Goal: Book appointment/travel/reservation

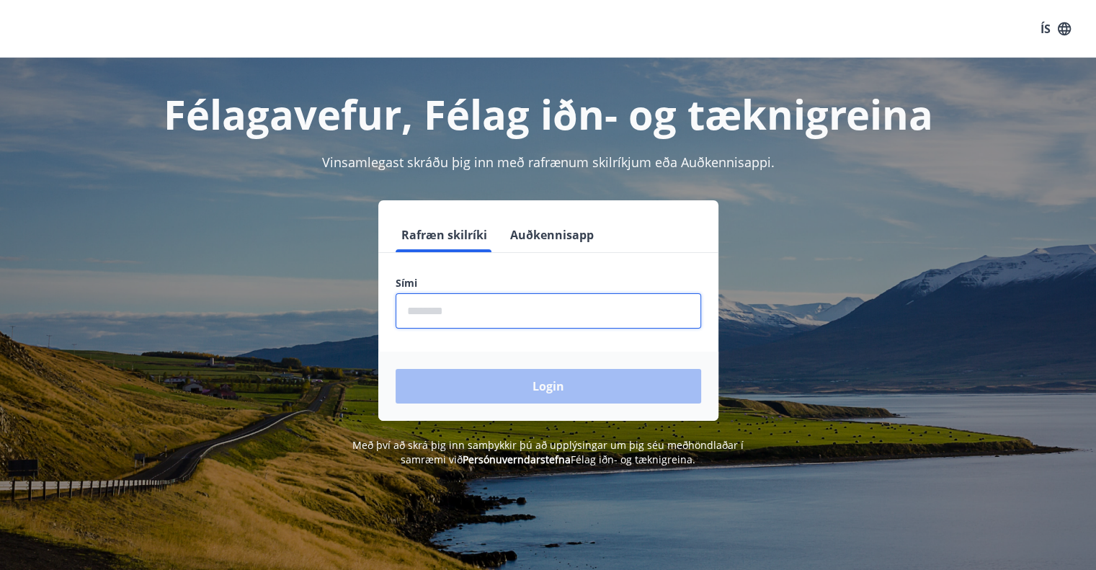
click at [467, 308] on input "phone" at bounding box center [549, 310] width 306 height 35
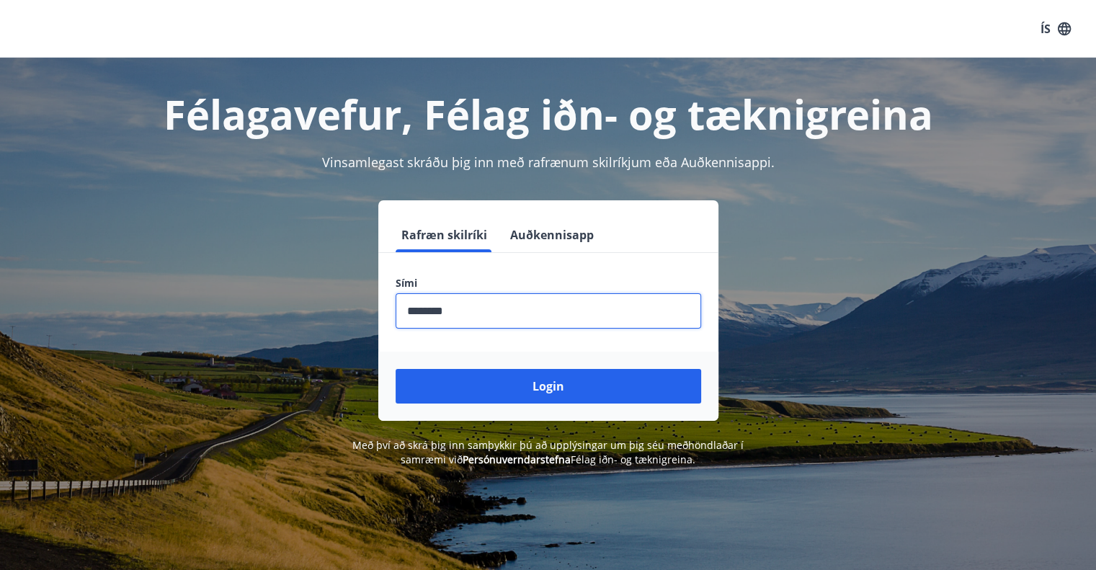
type input "********"
click at [396, 369] on button "Login" at bounding box center [549, 386] width 306 height 35
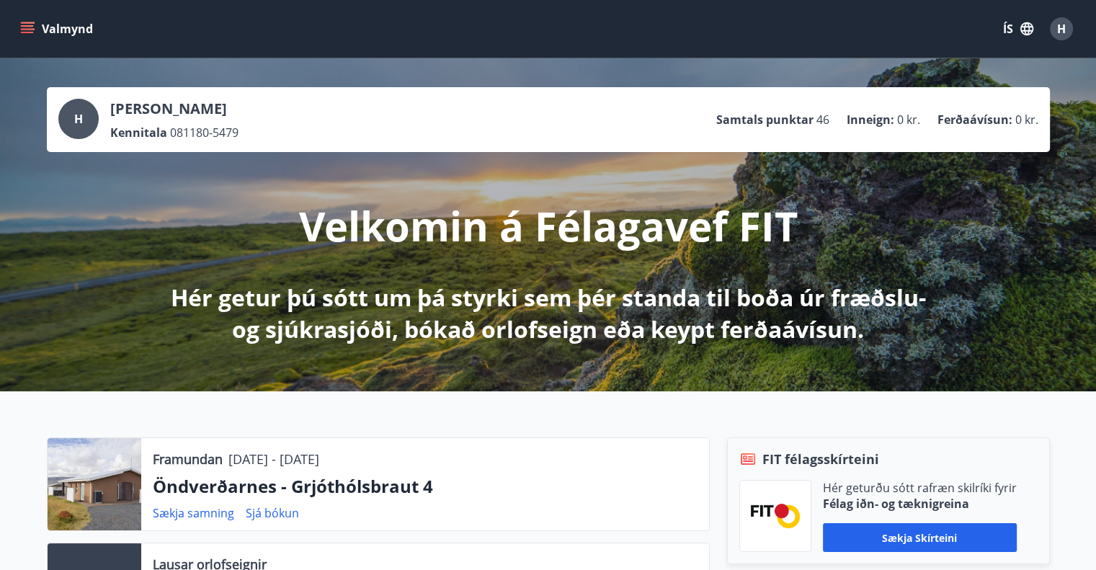
click at [78, 35] on button "Valmynd" at bounding box center [57, 29] width 81 height 26
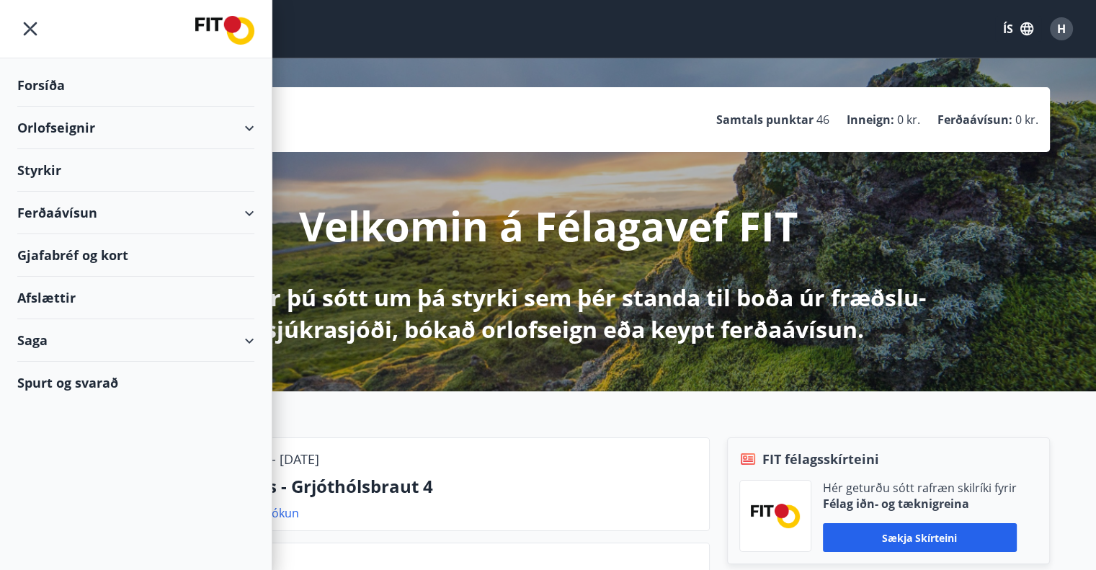
click at [235, 126] on div "Orlofseignir" at bounding box center [135, 128] width 237 height 43
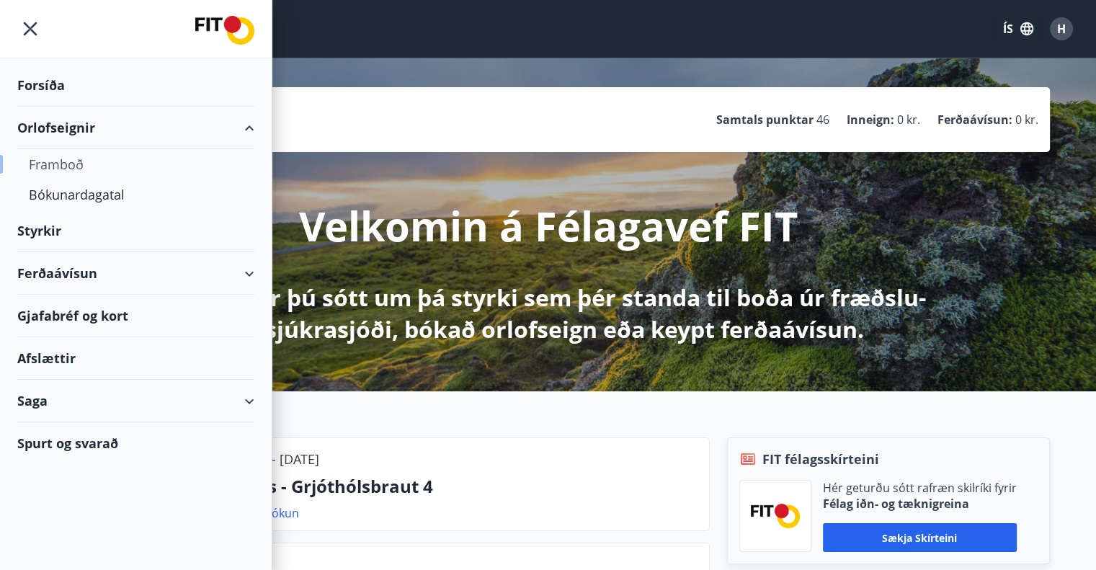
click at [72, 164] on div "Framboð" at bounding box center [136, 164] width 214 height 30
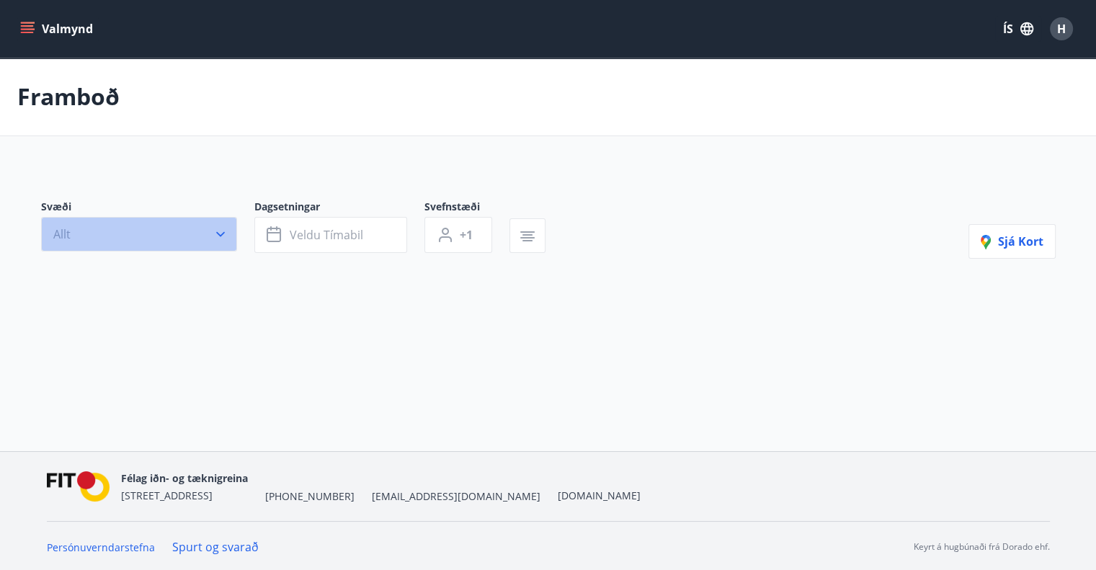
click at [146, 237] on button "Allt" at bounding box center [139, 234] width 196 height 35
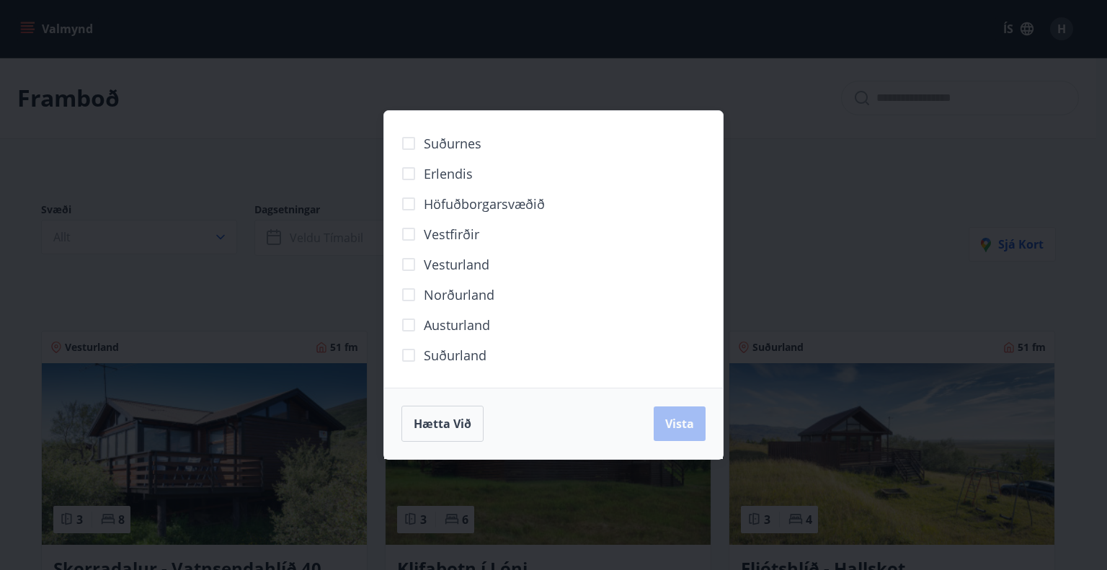
click at [474, 205] on span "Höfuðborgarsvæðið" at bounding box center [484, 204] width 121 height 19
drag, startPoint x: 675, startPoint y: 438, endPoint x: 577, endPoint y: 437, distance: 98.7
click at [676, 438] on button "Vista" at bounding box center [680, 424] width 52 height 35
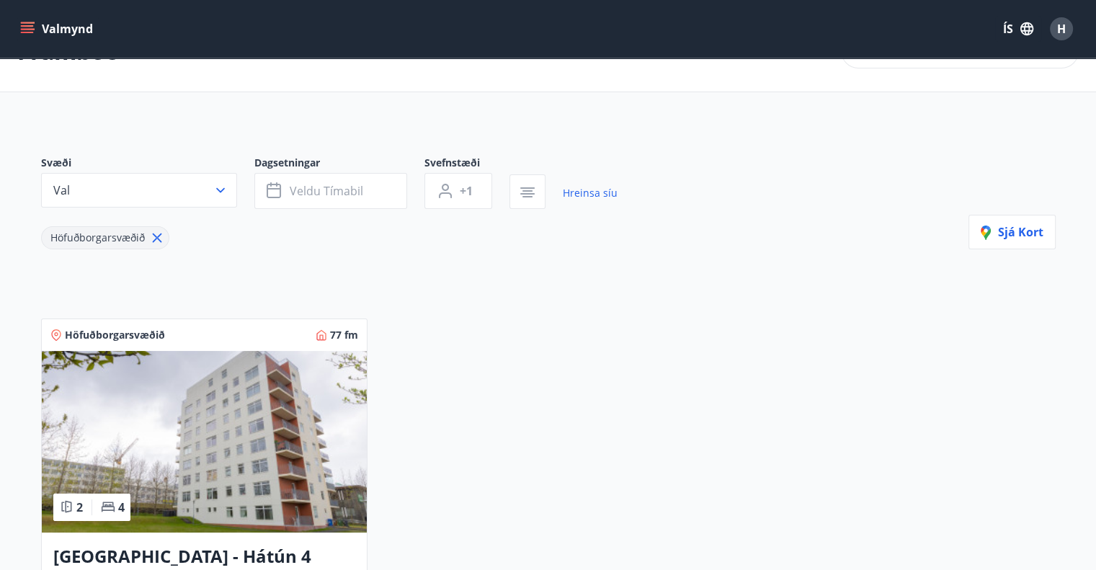
scroll to position [72, 0]
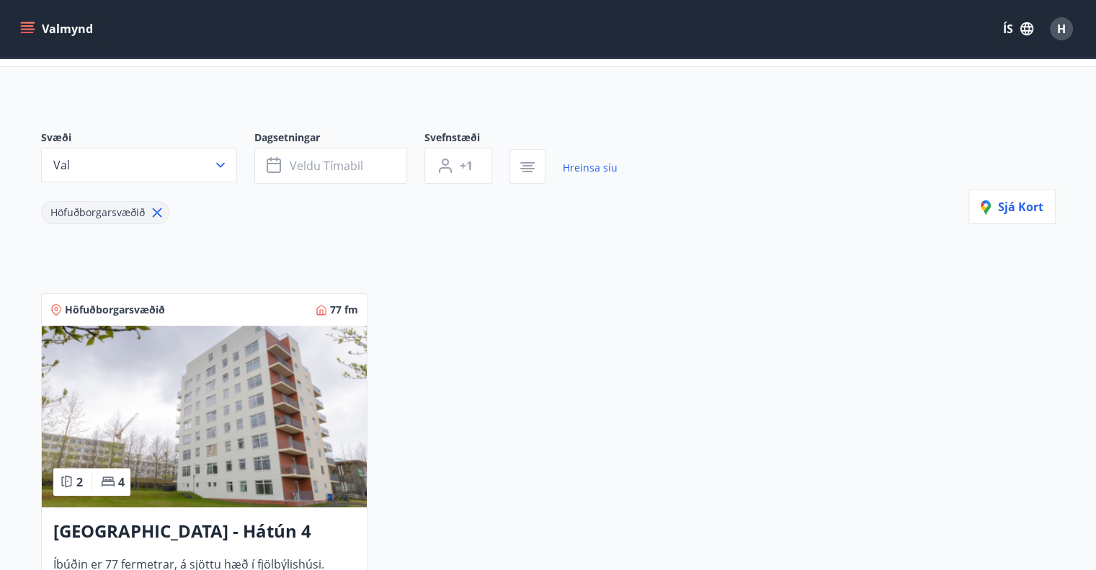
click at [242, 384] on img at bounding box center [204, 417] width 325 height 182
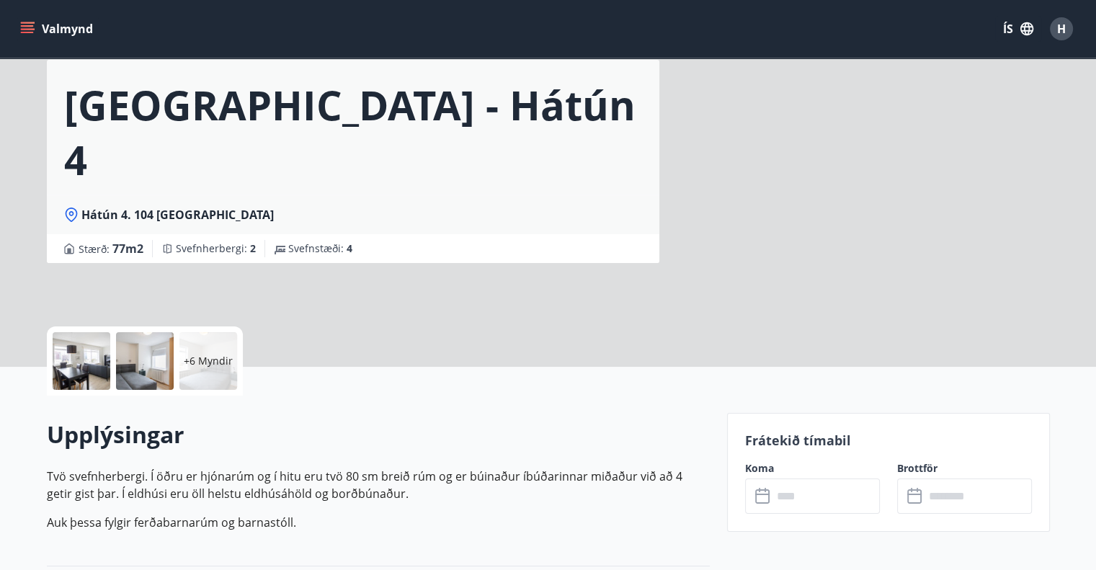
scroll to position [144, 0]
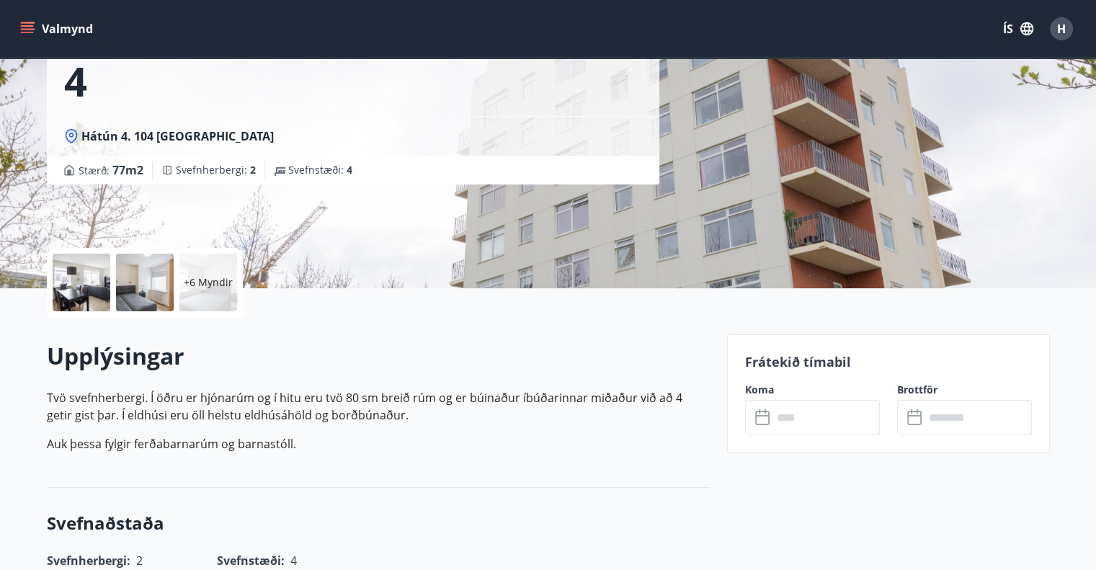
click at [817, 414] on input "text" at bounding box center [826, 417] width 107 height 35
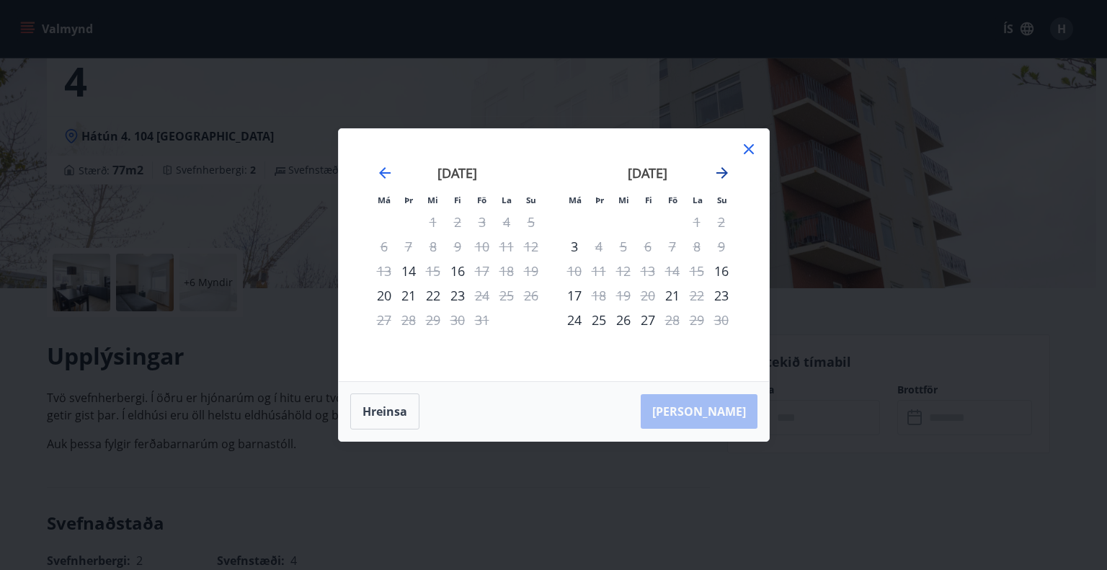
click at [729, 174] on icon "Move forward to switch to the next month." at bounding box center [722, 172] width 17 height 17
click at [724, 173] on icon "Move forward to switch to the next month." at bounding box center [722, 173] width 12 height 12
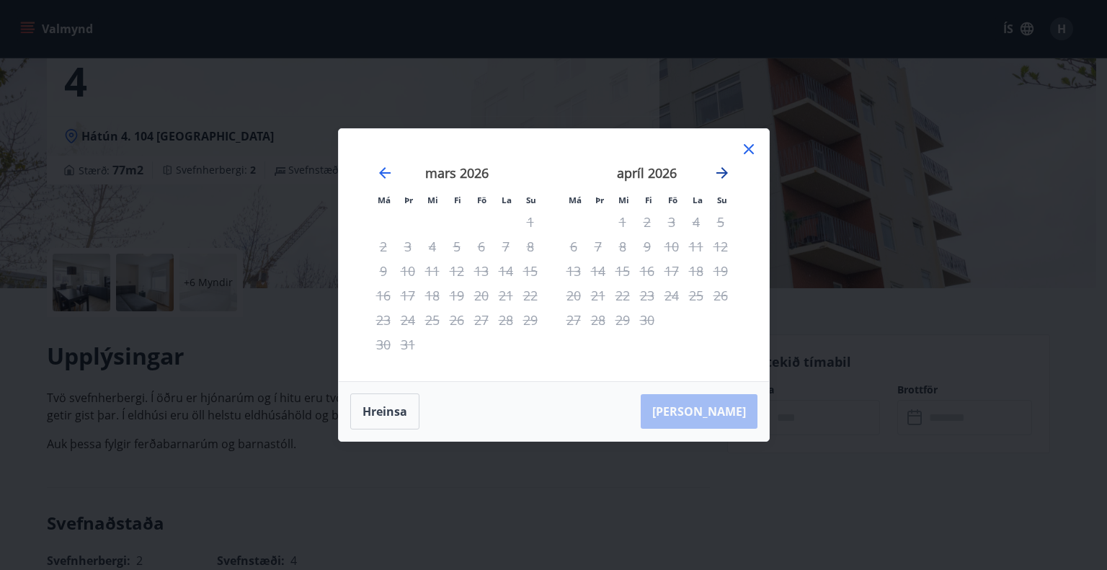
click at [724, 173] on icon "Move forward to switch to the next month." at bounding box center [722, 173] width 12 height 12
click at [745, 154] on icon at bounding box center [748, 149] width 17 height 17
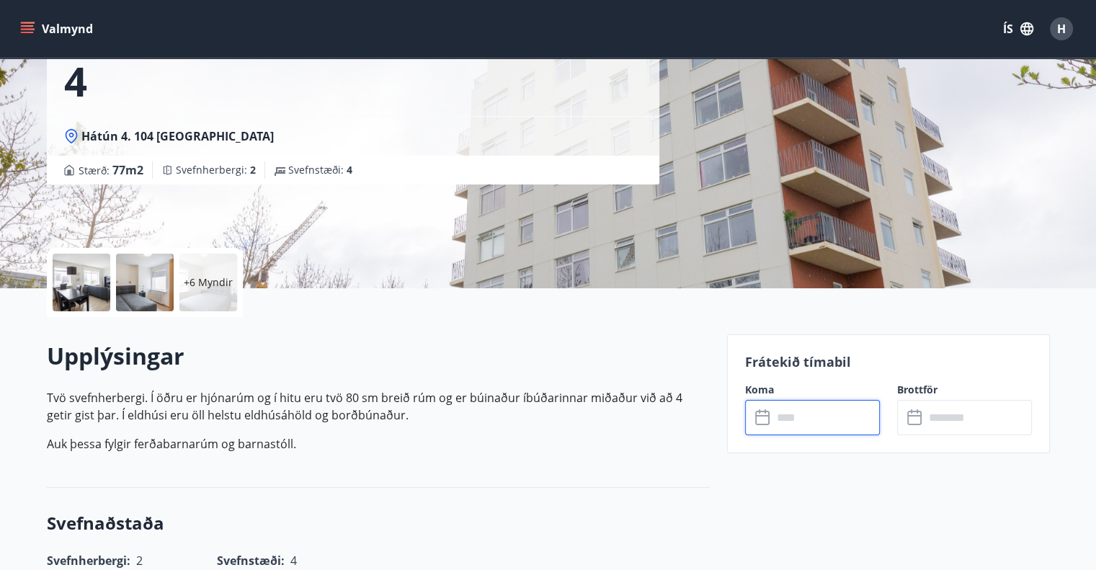
click at [24, 31] on icon "menu" at bounding box center [27, 29] width 14 height 14
